Goal: Find specific page/section: Find specific page/section

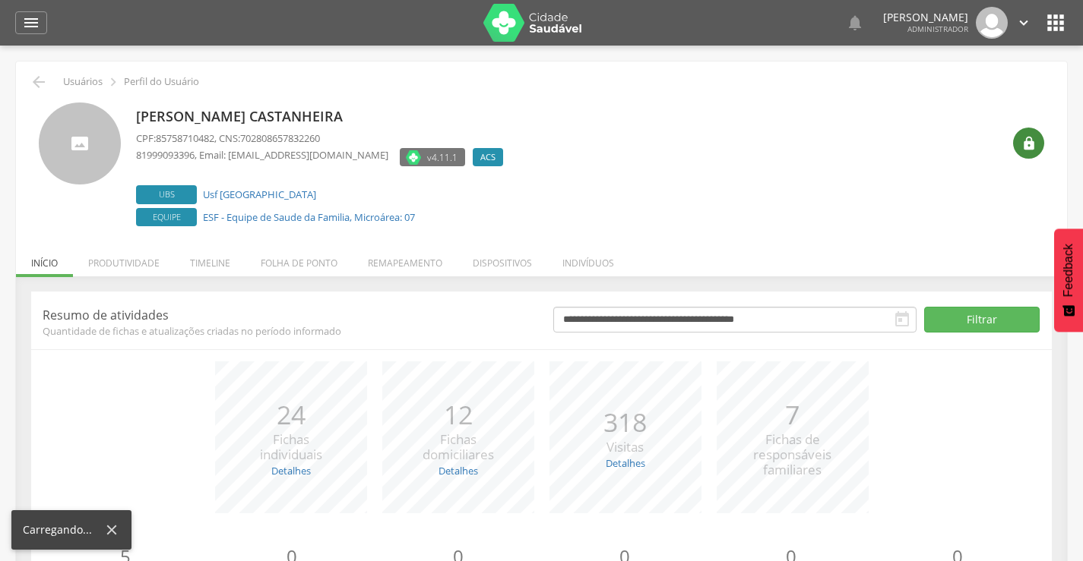
click at [1028, 144] on icon "" at bounding box center [1028, 143] width 15 height 15
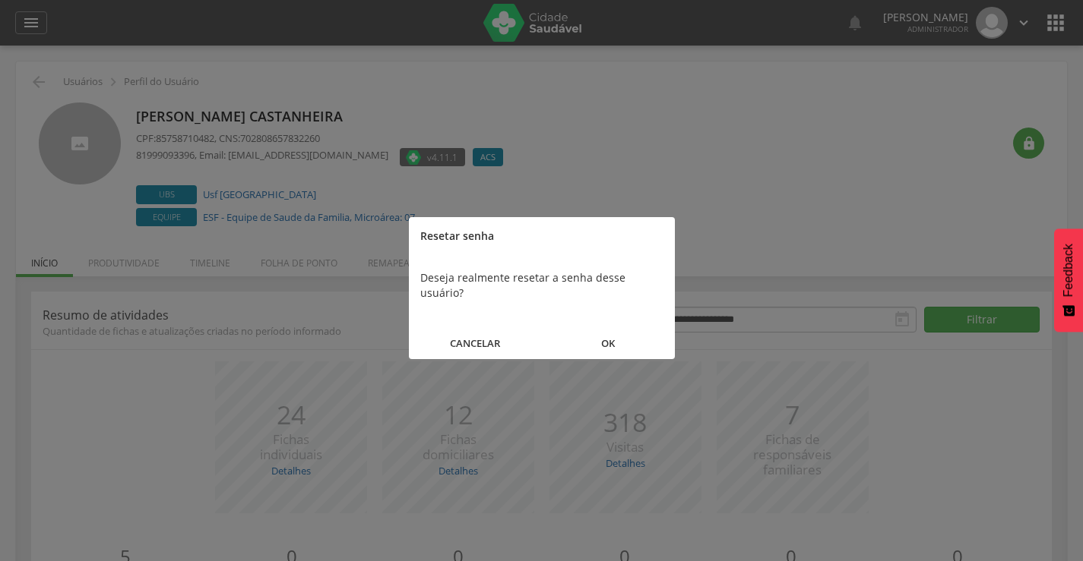
click at [606, 327] on button "OK" at bounding box center [608, 343] width 133 height 33
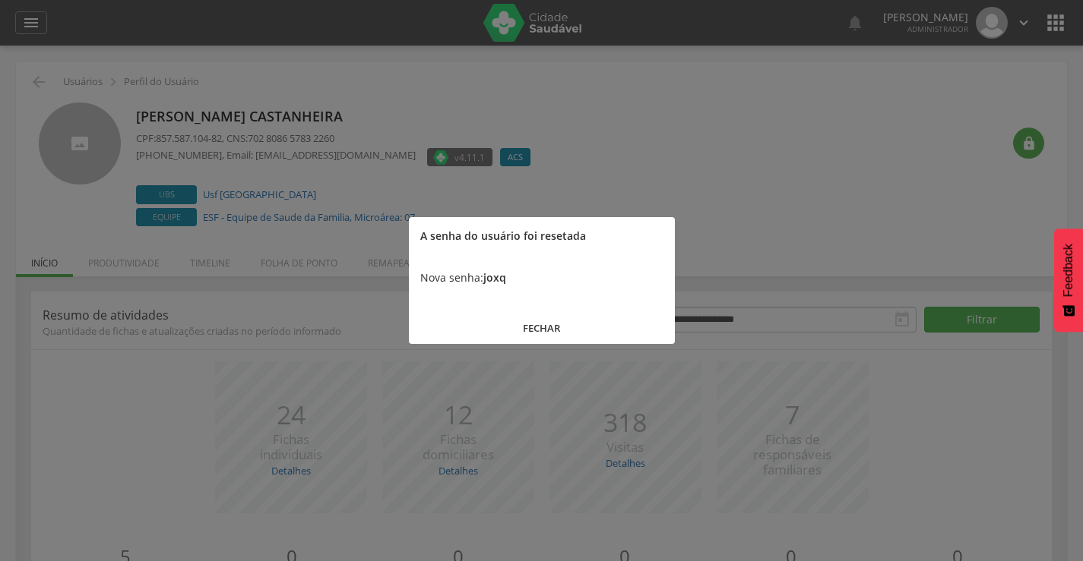
click at [542, 327] on button "FECHAR" at bounding box center [542, 328] width 266 height 33
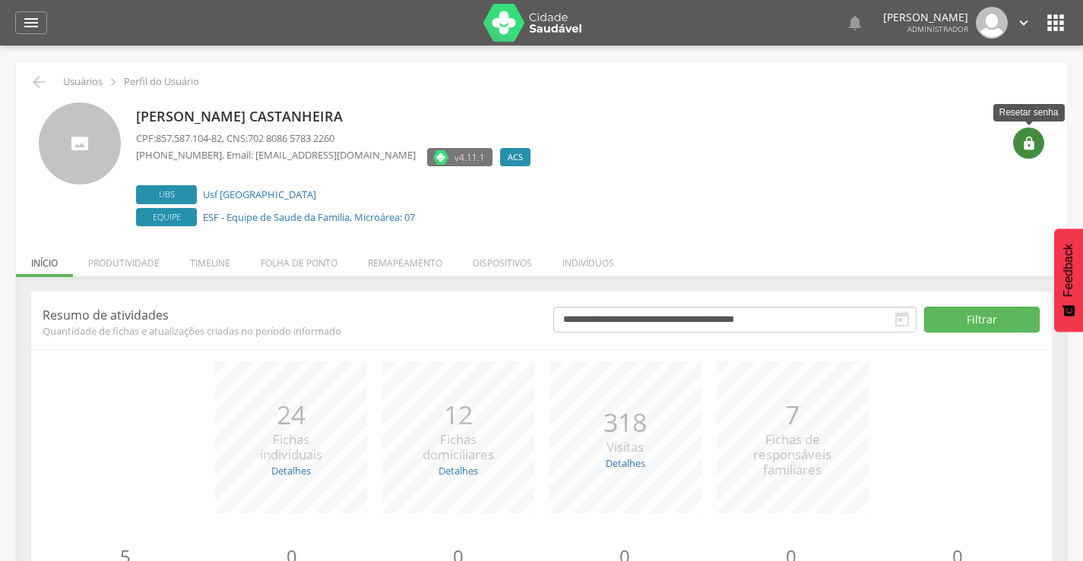
click at [1028, 144] on icon "" at bounding box center [1028, 143] width 15 height 15
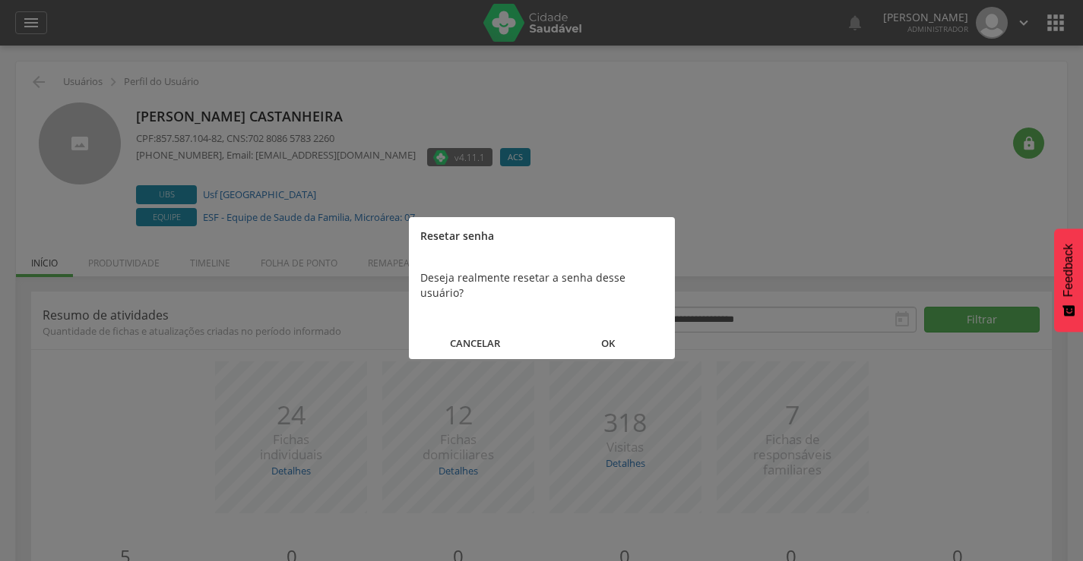
click at [609, 328] on button "OK" at bounding box center [608, 343] width 133 height 33
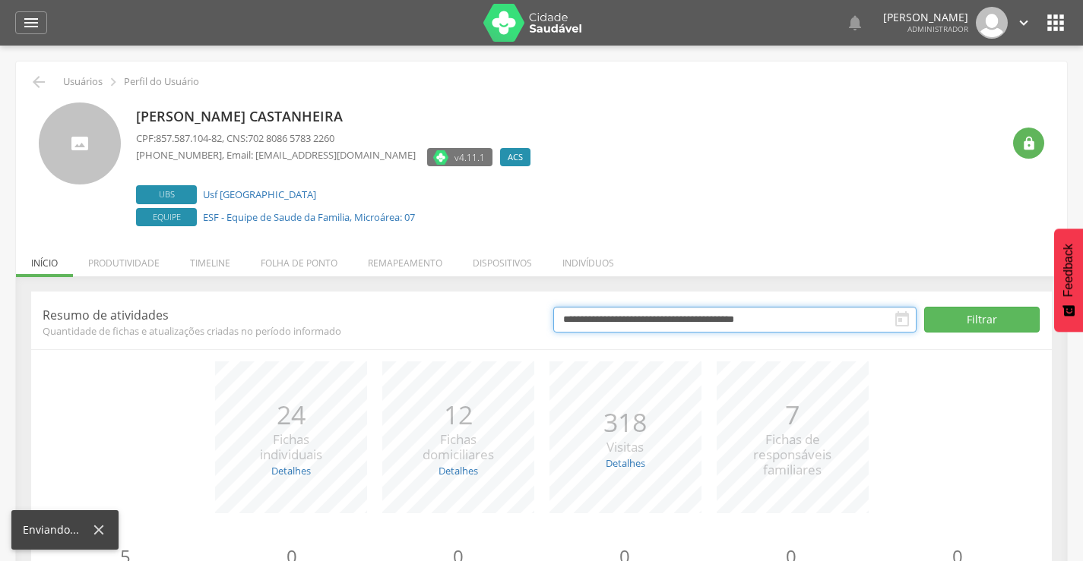
click at [609, 328] on input "**********" at bounding box center [734, 320] width 363 height 26
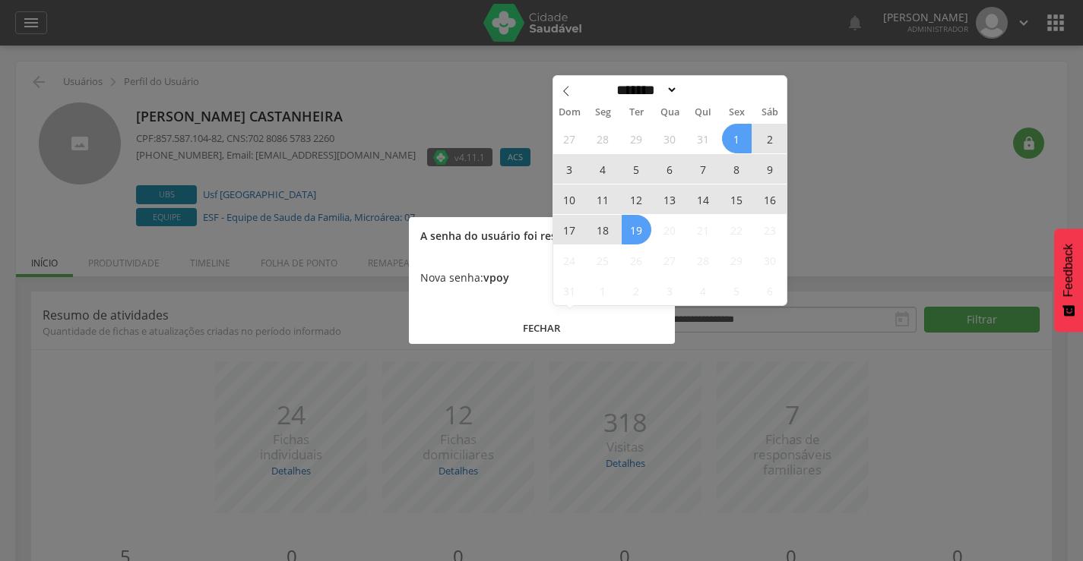
click at [855, 170] on div at bounding box center [541, 280] width 1083 height 561
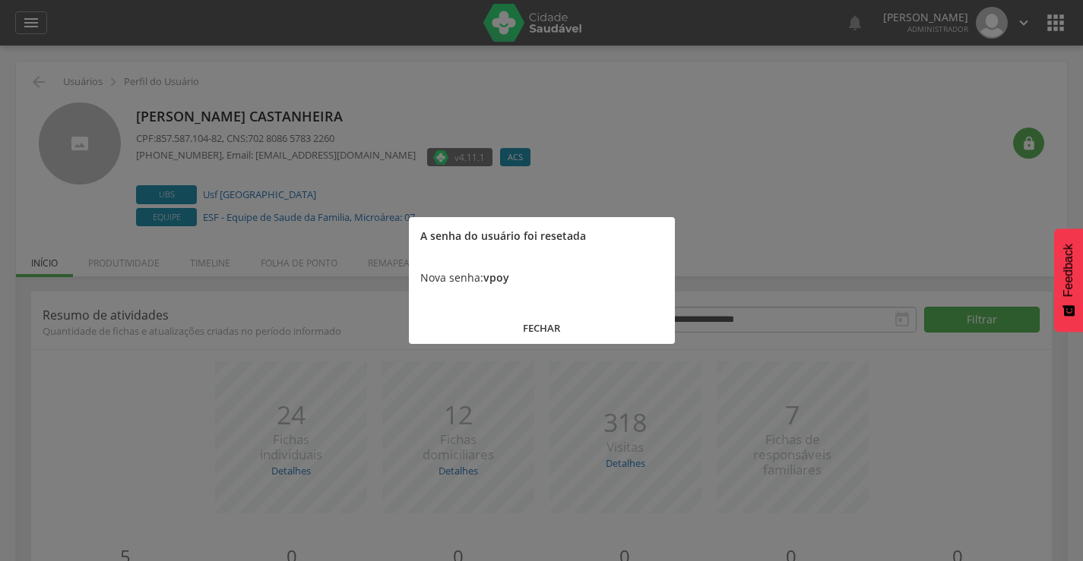
click at [537, 326] on button "FECHAR" at bounding box center [542, 328] width 266 height 33
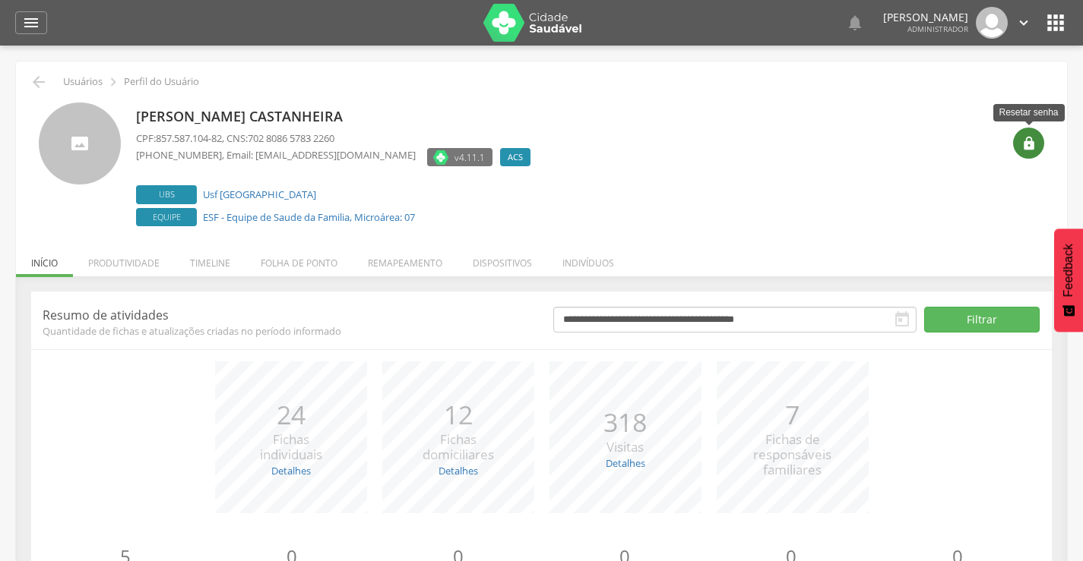
click at [1027, 142] on icon "" at bounding box center [1028, 143] width 15 height 15
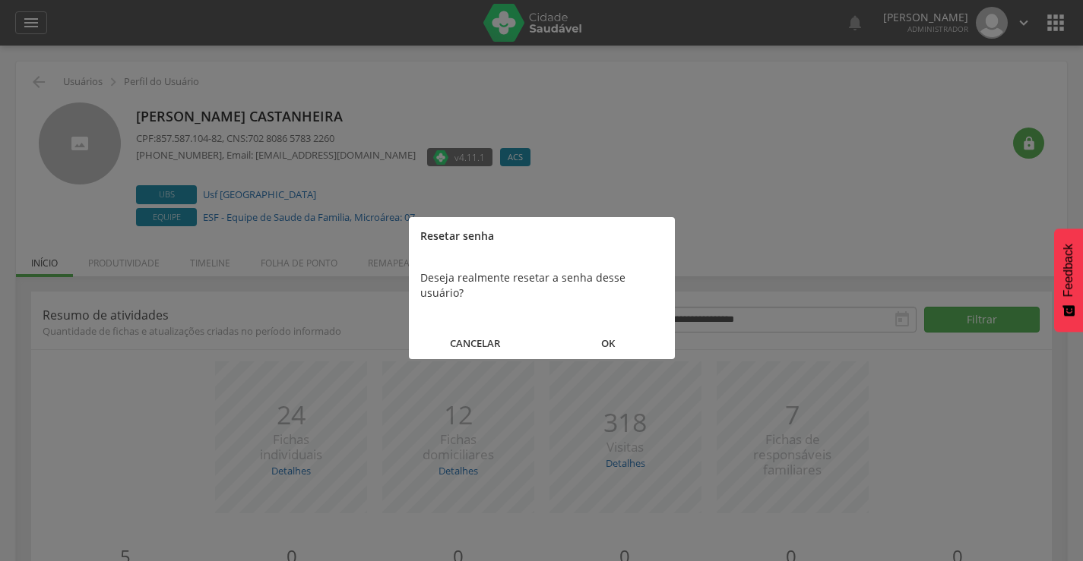
click at [612, 327] on button "OK" at bounding box center [608, 343] width 133 height 33
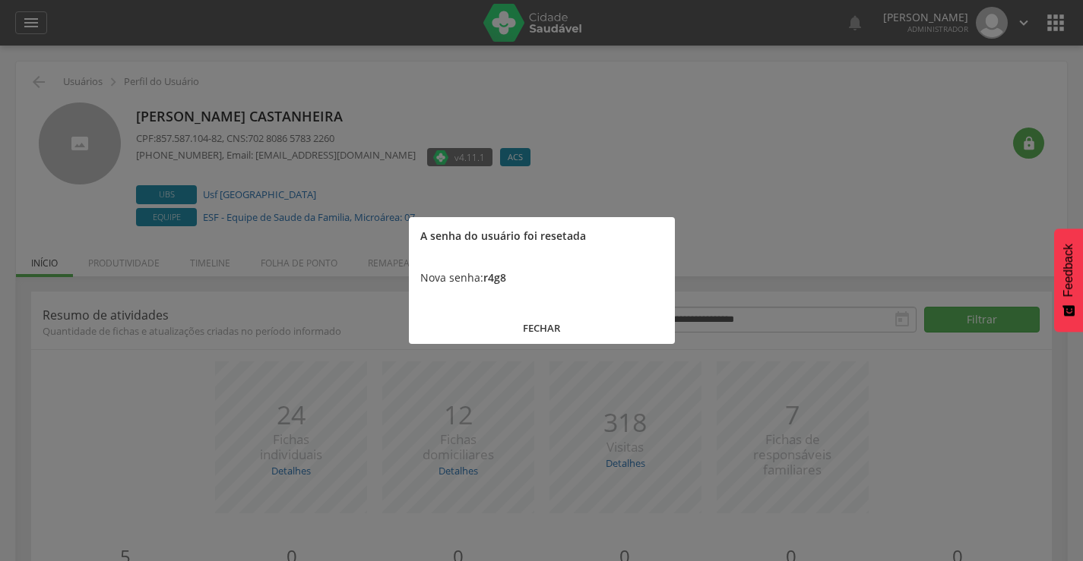
click at [538, 330] on button "FECHAR" at bounding box center [542, 328] width 266 height 33
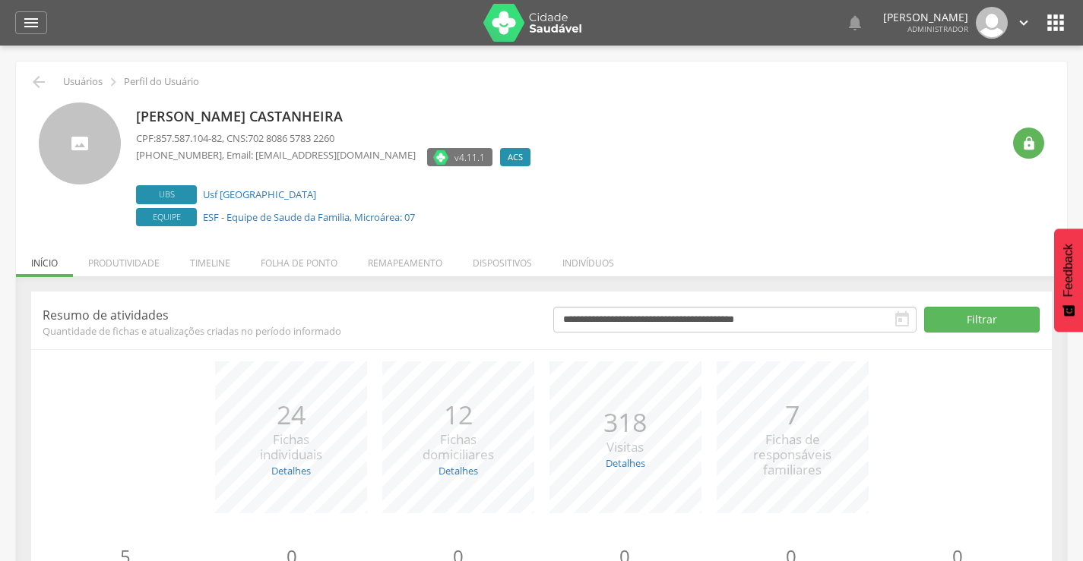
click at [1064, 28] on icon "" at bounding box center [1055, 23] width 24 height 24
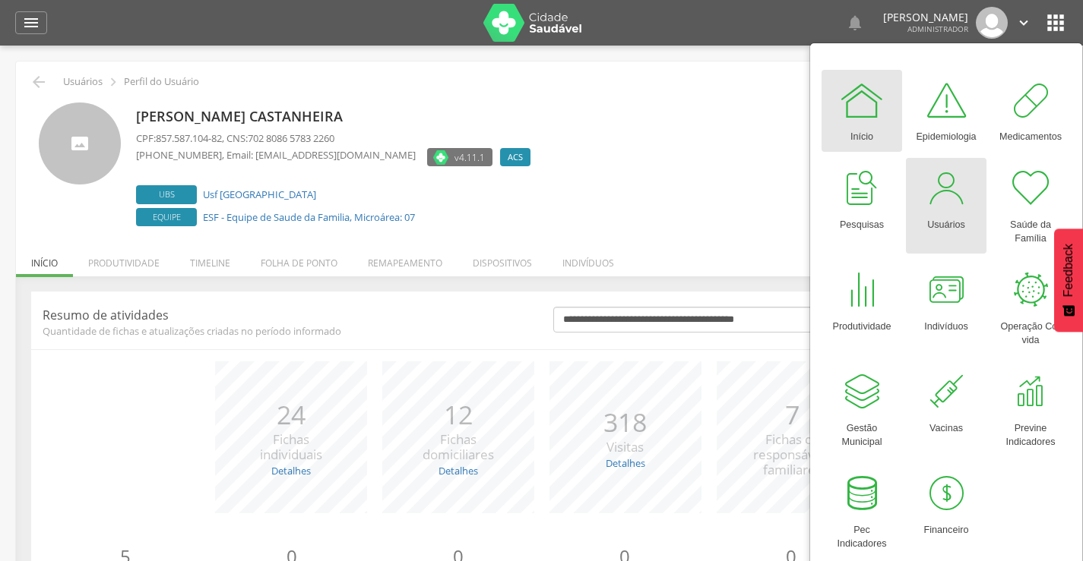
click at [957, 213] on div "Usuários" at bounding box center [946, 221] width 38 height 21
click at [947, 201] on div at bounding box center [946, 189] width 46 height 46
click at [974, 197] on link "Usuários" at bounding box center [946, 206] width 81 height 96
